Goal: Navigation & Orientation: Find specific page/section

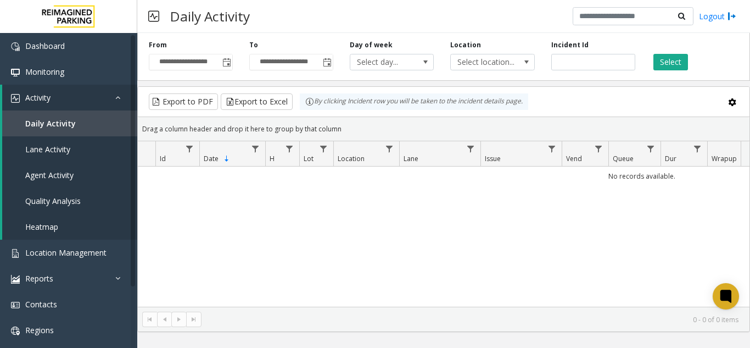
click at [227, 61] on span "Toggle popup" at bounding box center [226, 62] width 9 height 9
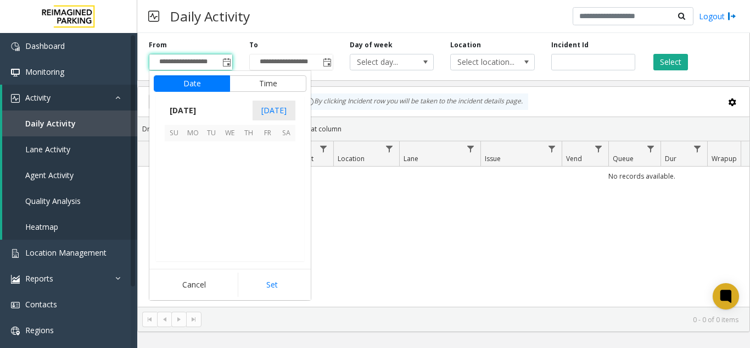
scroll to position [197185, 0]
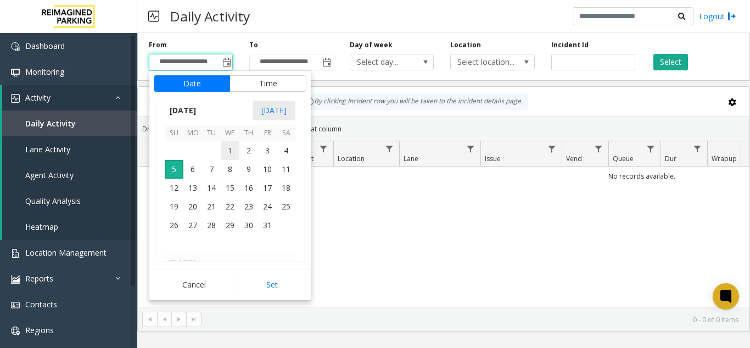
click at [235, 143] on span "1" at bounding box center [230, 150] width 19 height 19
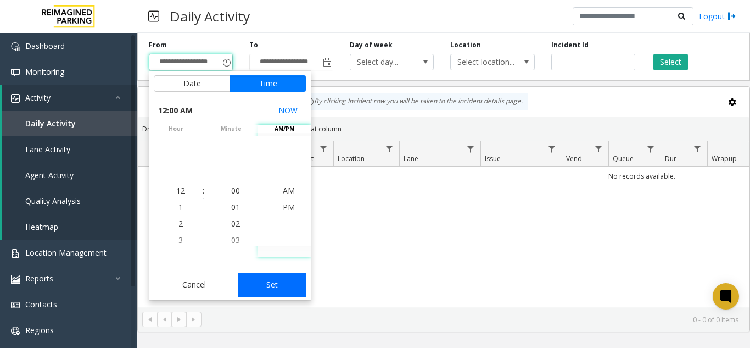
click at [281, 276] on button "Set" at bounding box center [272, 284] width 69 height 24
type input "**********"
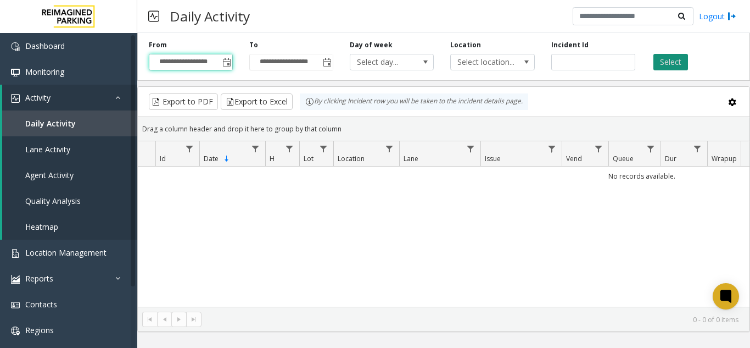
click at [665, 61] on button "Select" at bounding box center [670, 62] width 35 height 16
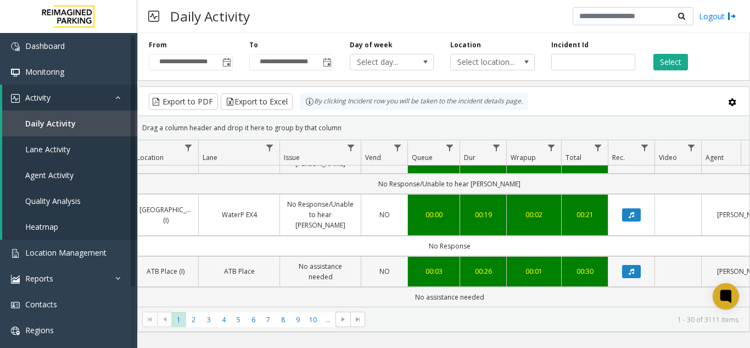
scroll to position [1587, 201]
click at [91, 232] on link "Heatmap" at bounding box center [69, 227] width 135 height 26
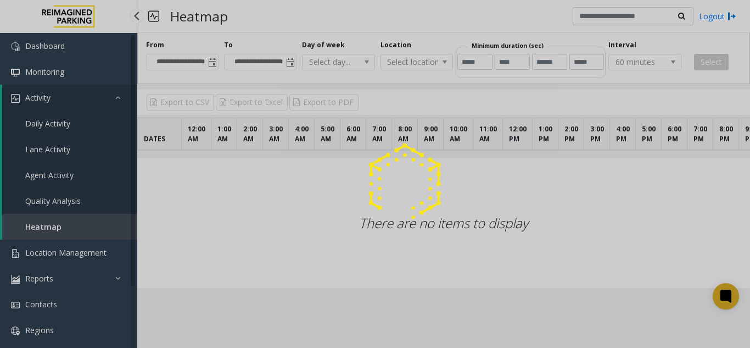
click at [93, 243] on div at bounding box center [375, 174] width 750 height 348
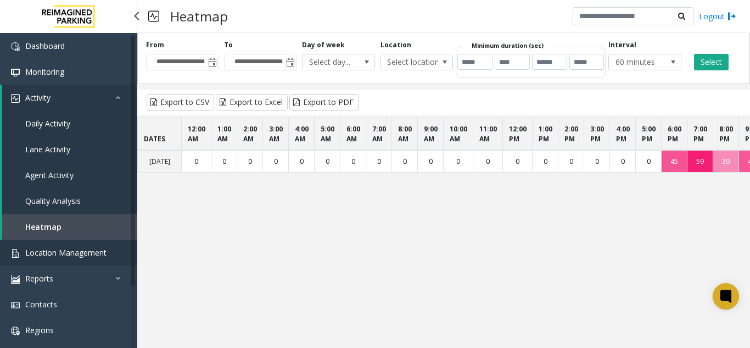
click at [92, 255] on span "Location Management" at bounding box center [65, 252] width 81 height 10
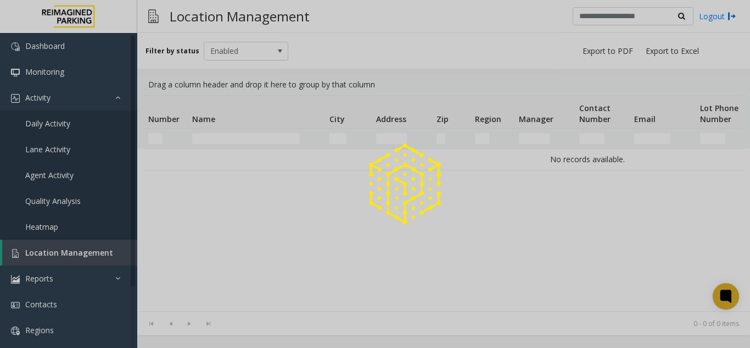
click at [92, 255] on div at bounding box center [375, 174] width 750 height 348
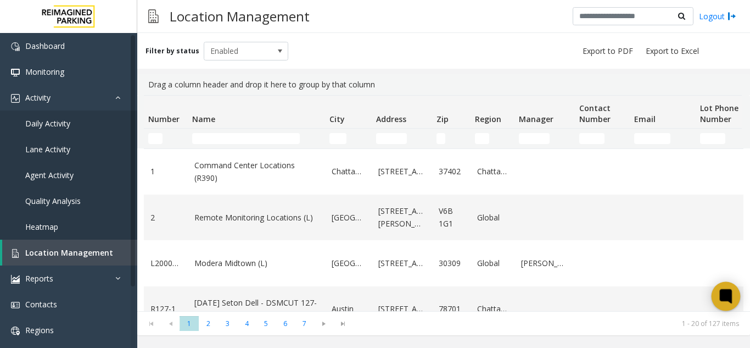
click at [725, 305] on icon at bounding box center [726, 296] width 18 height 18
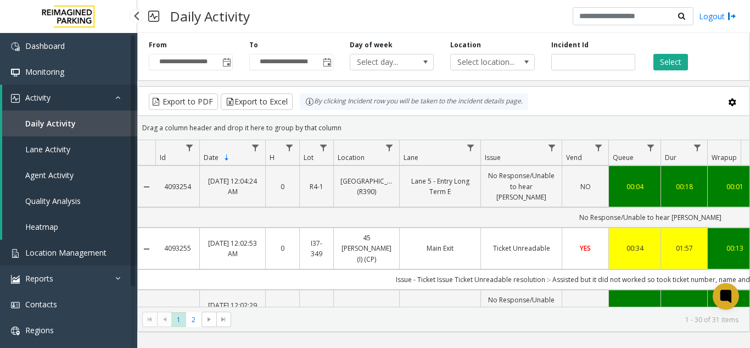
scroll to position [1436, 0]
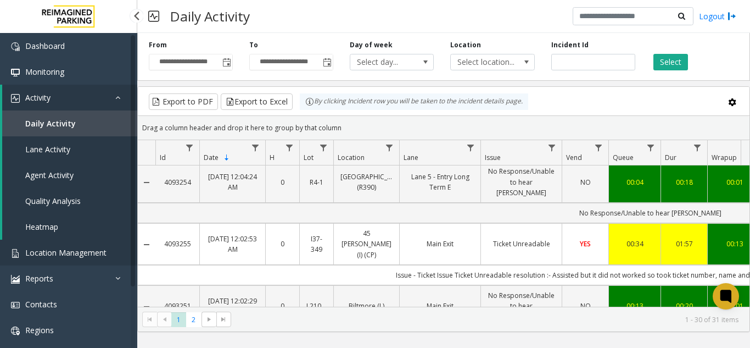
click at [92, 243] on link "Location Management" at bounding box center [68, 252] width 137 height 26
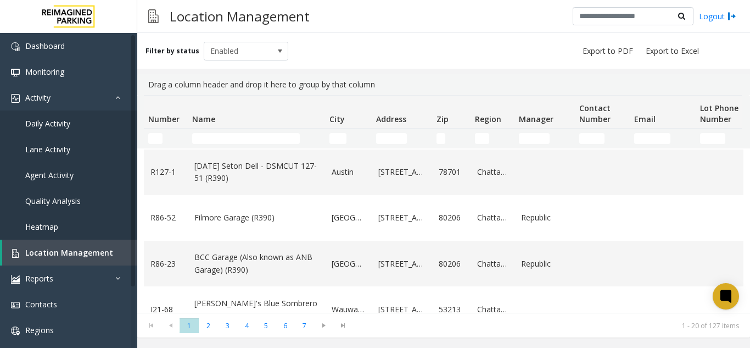
scroll to position [273, 0]
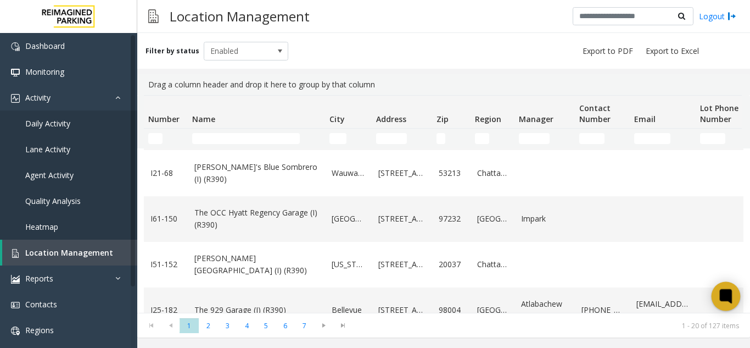
click at [727, 298] on icon at bounding box center [725, 296] width 8 height 8
click at [205, 132] on td "Name Filter" at bounding box center [256, 138] width 137 height 20
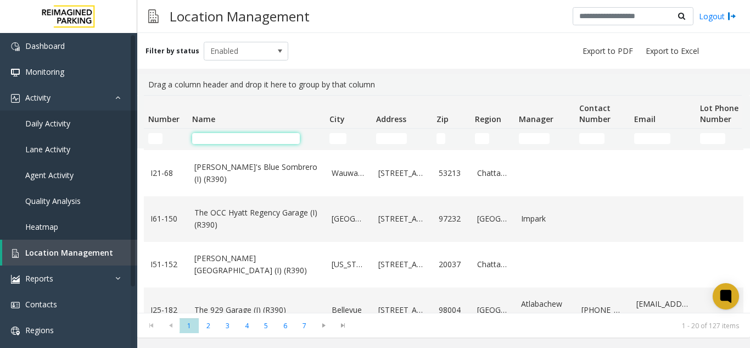
click at [211, 138] on input "Name Filter" at bounding box center [246, 138] width 108 height 11
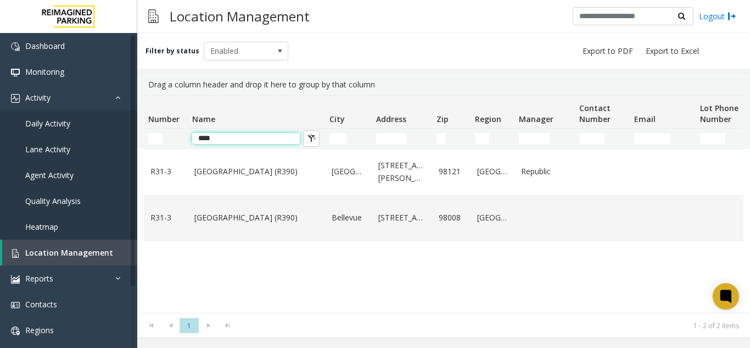
scroll to position [0, 0]
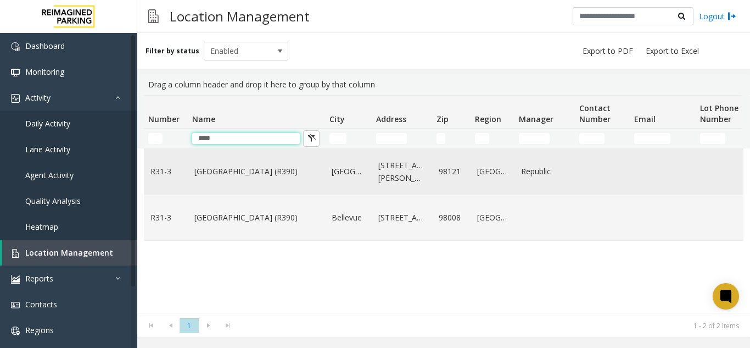
type input "****"
click at [227, 177] on link "Bell Street Garage (R390)" at bounding box center [256, 171] width 124 height 12
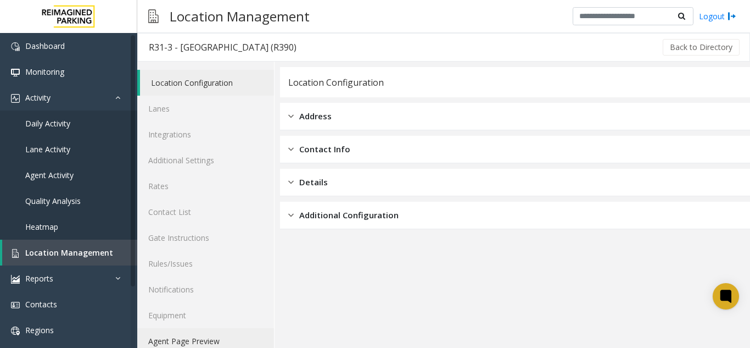
click at [195, 340] on link "Agent Page Preview" at bounding box center [205, 341] width 137 height 26
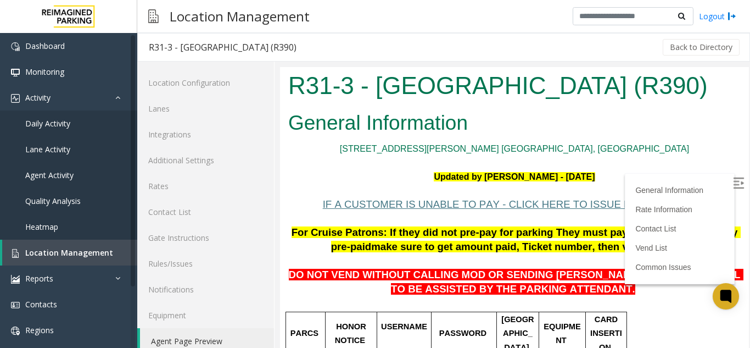
click at [733, 185] on img at bounding box center [738, 182] width 11 height 11
click at [82, 242] on link "Location Management" at bounding box center [69, 252] width 135 height 26
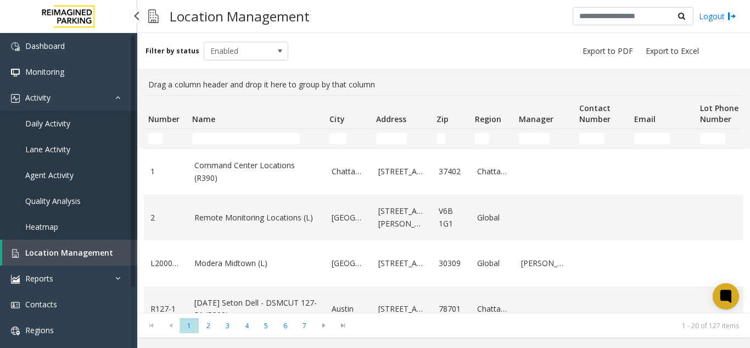
click at [74, 117] on link "Daily Activity" at bounding box center [68, 123] width 137 height 26
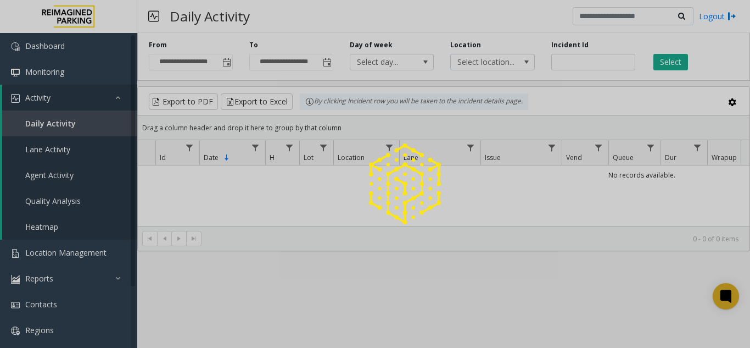
click at [229, 61] on span "Toggle popup" at bounding box center [226, 62] width 9 height 9
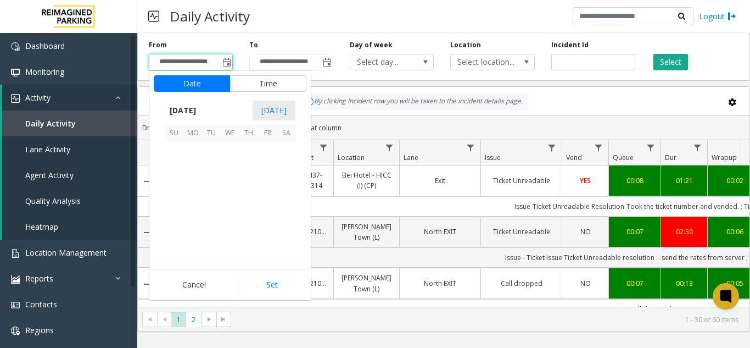
scroll to position [197185, 0]
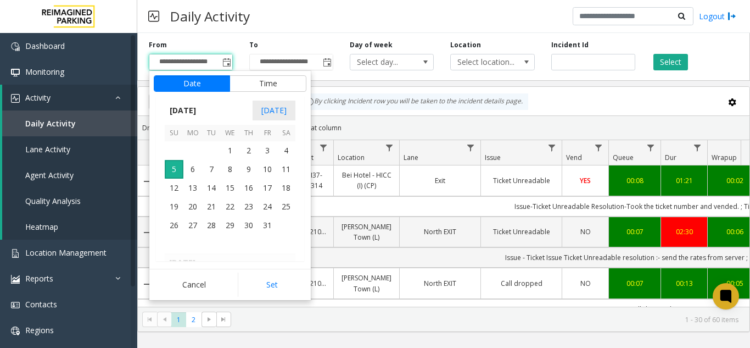
click at [350, 104] on div "By clicking Incident row you will be taken to the incident details page." at bounding box center [414, 101] width 228 height 16
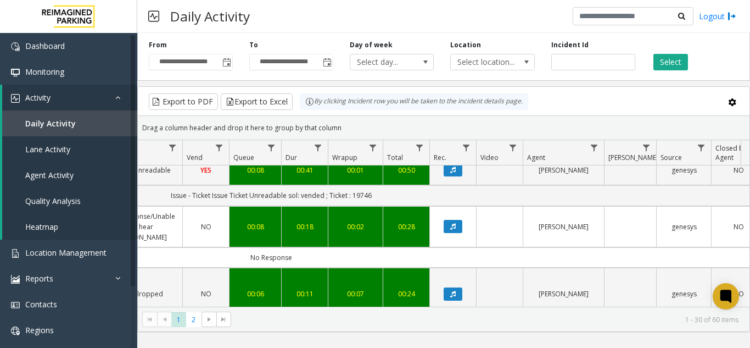
scroll to position [0, 379]
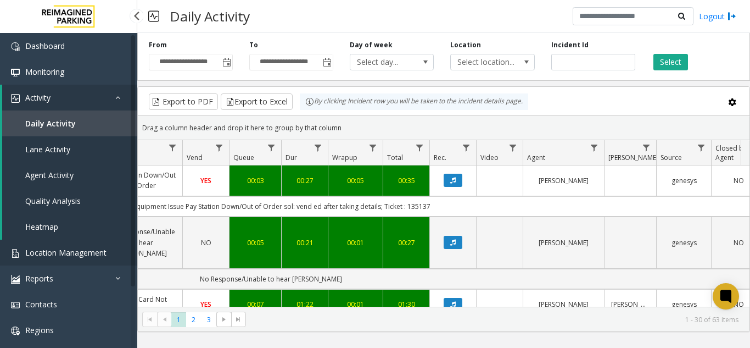
click at [94, 244] on link "Location Management" at bounding box center [68, 252] width 137 height 26
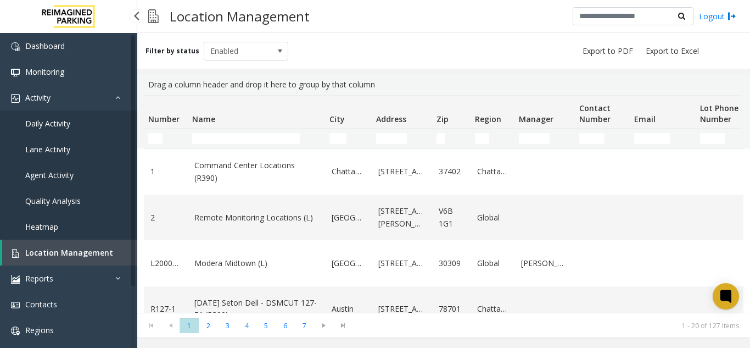
click at [110, 118] on link "Daily Activity" at bounding box center [68, 123] width 137 height 26
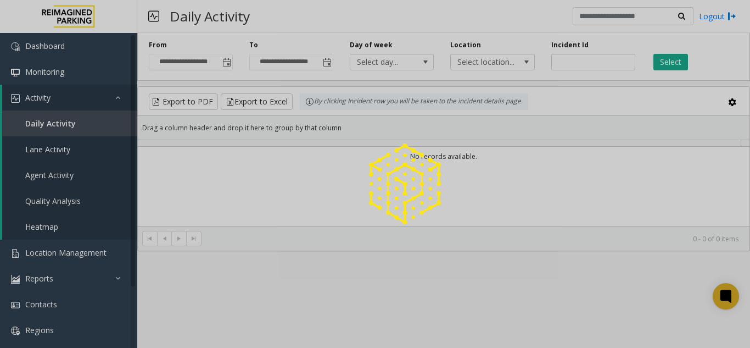
click at [221, 62] on div at bounding box center [375, 174] width 750 height 348
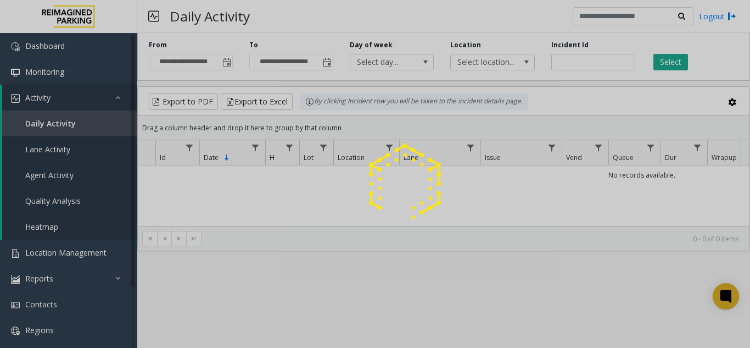
click at [226, 60] on div at bounding box center [375, 174] width 750 height 348
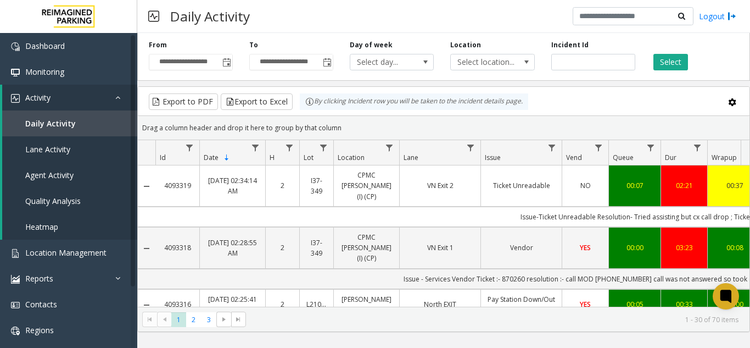
click at [226, 60] on span "Toggle popup" at bounding box center [226, 62] width 9 height 9
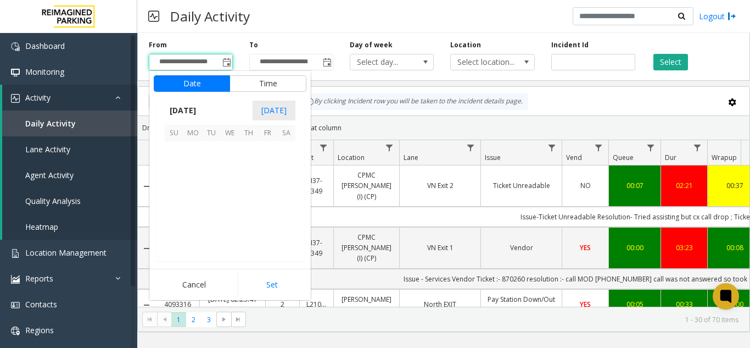
click at [226, 60] on span "Toggle popup" at bounding box center [226, 62] width 9 height 9
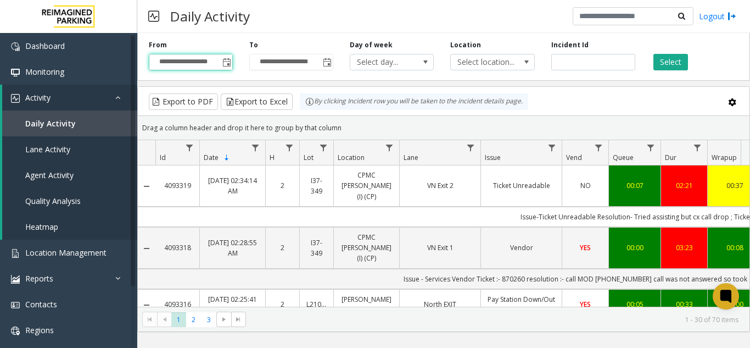
scroll to position [0, 255]
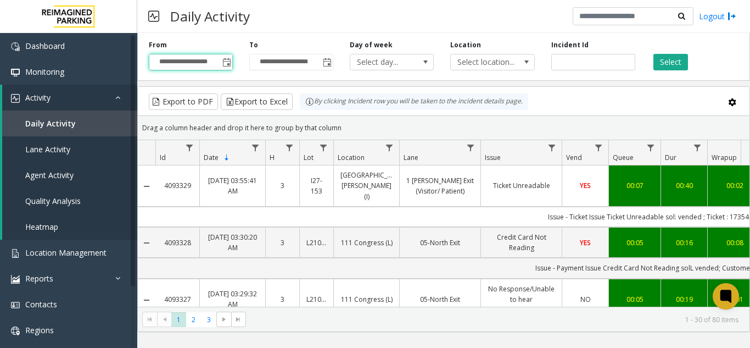
scroll to position [0, 255]
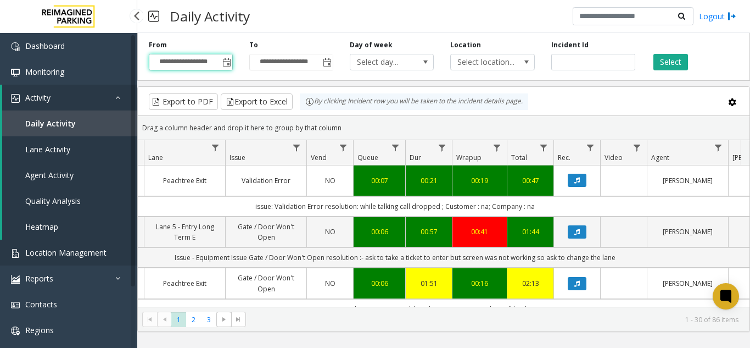
click at [37, 259] on link "Location Management" at bounding box center [68, 252] width 137 height 26
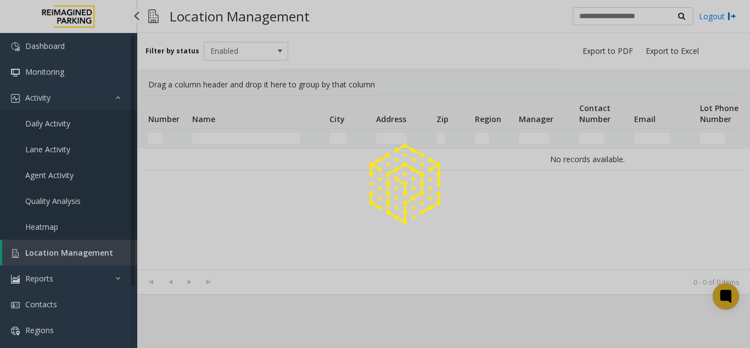
click at [37, 259] on div at bounding box center [375, 174] width 750 height 348
